Goal: Navigation & Orientation: Find specific page/section

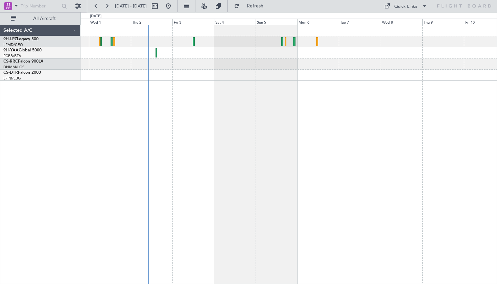
click at [225, 101] on div at bounding box center [288, 154] width 416 height 259
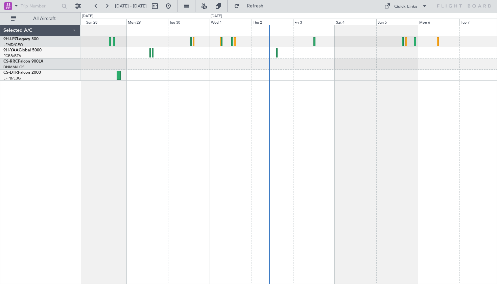
click at [496, 93] on div "No Crew Planned Maint Nice (Côte d'Azur Airport) Selected A/C 9H-LPZ Legacy 500…" at bounding box center [248, 148] width 497 height 272
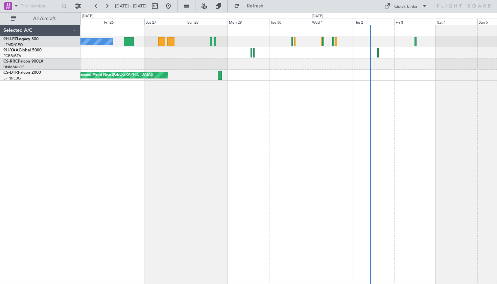
click at [423, 82] on div "No Crew Planned Maint Nice (Côte d'Azur Airport) Planned Maint Sofia AOG Maint …" at bounding box center [288, 154] width 416 height 259
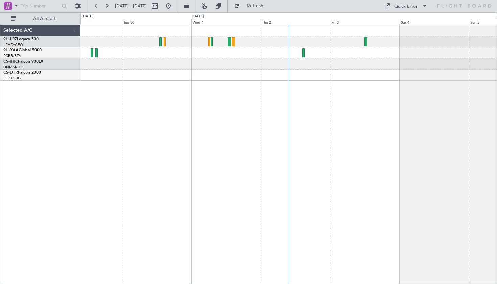
click at [452, 4] on icon at bounding box center [463, 6] width 55 height 6
click at [407, 7] on div "Quick Links" at bounding box center [405, 6] width 23 height 7
click at [404, 38] on button "Crew Board" at bounding box center [405, 38] width 51 height 16
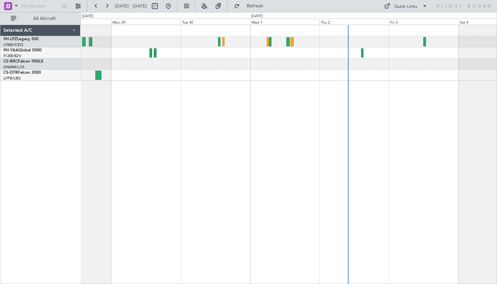
click at [243, 96] on div "Planned Maint Nice ([GEOGRAPHIC_DATA])" at bounding box center [288, 154] width 416 height 259
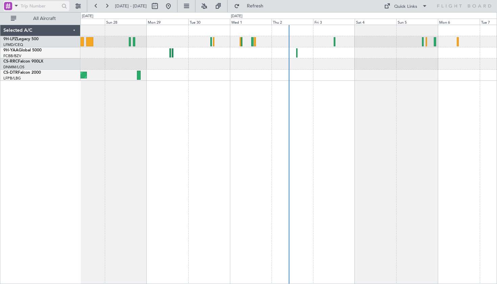
click at [17, 8] on span at bounding box center [16, 5] width 8 height 8
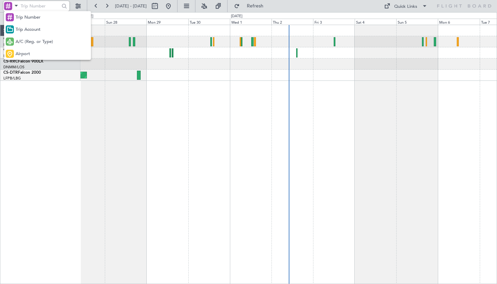
click at [438, 8] on div at bounding box center [248, 142] width 497 height 284
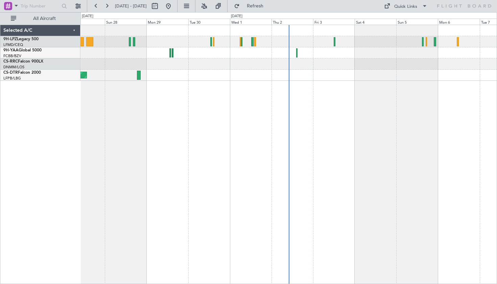
click at [454, 8] on icon at bounding box center [463, 6] width 55 height 6
click at [403, 4] on div "Quick Links" at bounding box center [405, 6] width 23 height 7
click at [403, 22] on button "Trip Builder" at bounding box center [405, 22] width 51 height 16
click at [453, 3] on icon at bounding box center [463, 6] width 55 height 6
click at [464, 5] on icon at bounding box center [463, 6] width 55 height 6
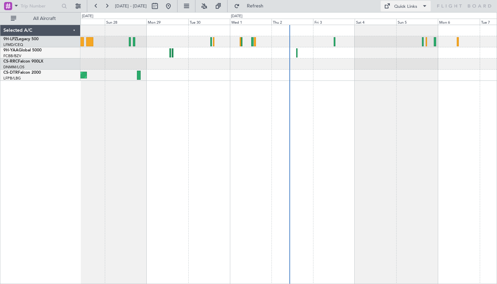
click at [427, 6] on span at bounding box center [424, 6] width 8 height 8
click at [410, 37] on button "Crew Board" at bounding box center [405, 38] width 51 height 16
